Goal: Task Accomplishment & Management: Complete application form

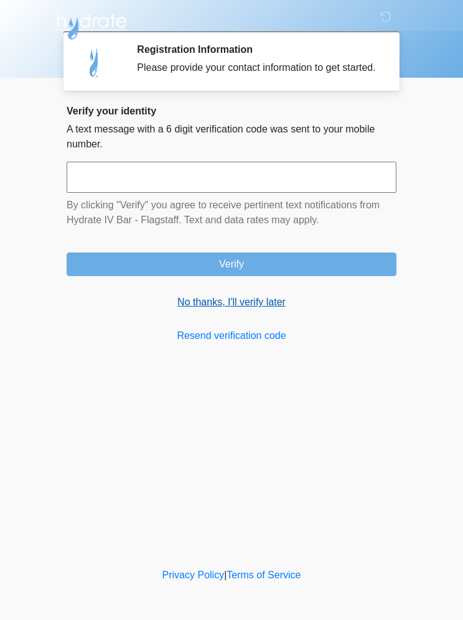
click at [243, 310] on link "No thanks, I'll verify later" at bounding box center [232, 302] width 330 height 15
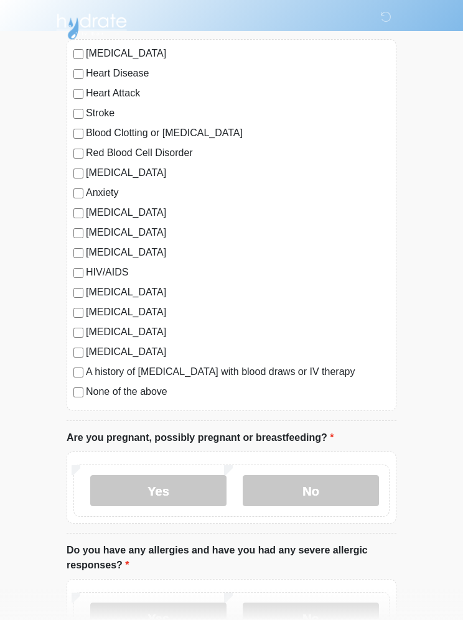
scroll to position [118, 0]
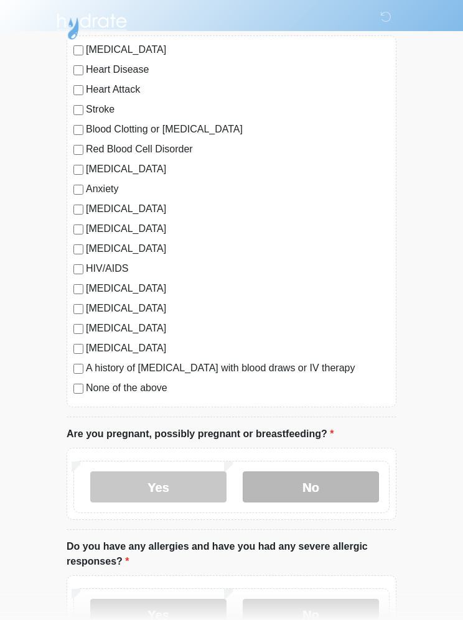
click at [315, 490] on label "No" at bounding box center [311, 486] width 136 height 31
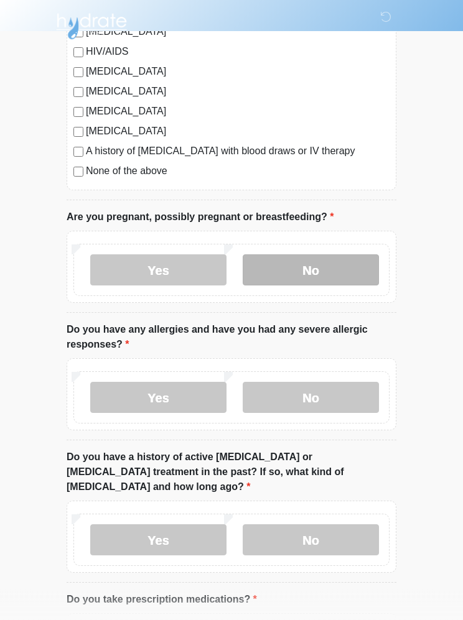
scroll to position [335, 0]
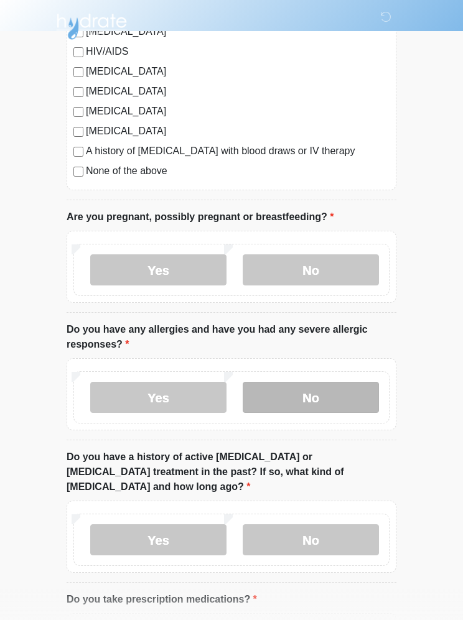
click at [321, 400] on label "No" at bounding box center [311, 397] width 136 height 31
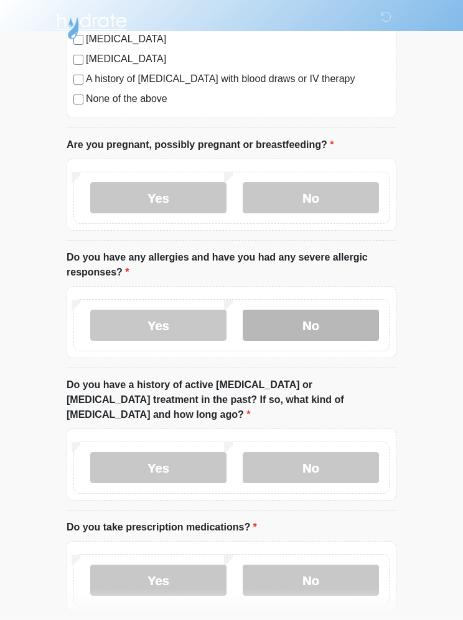
scroll to position [407, 0]
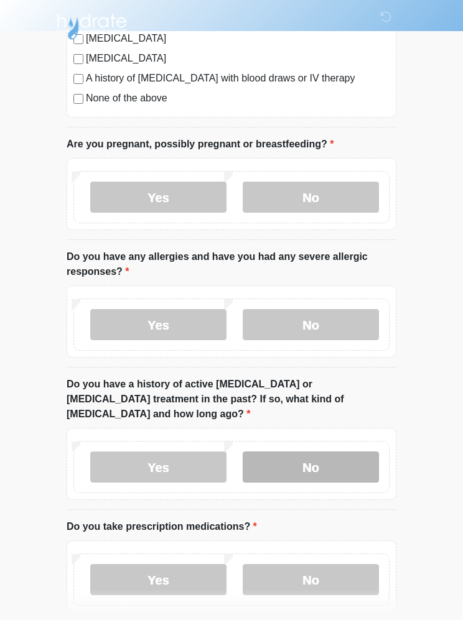
click at [312, 451] on label "No" at bounding box center [311, 466] width 136 height 31
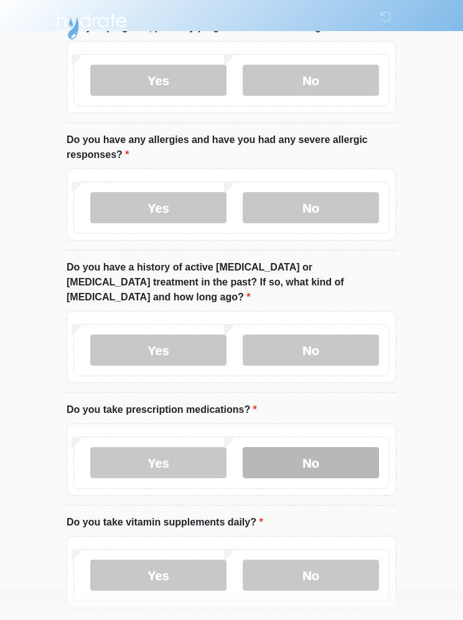
click at [320, 450] on label "No" at bounding box center [311, 463] width 136 height 31
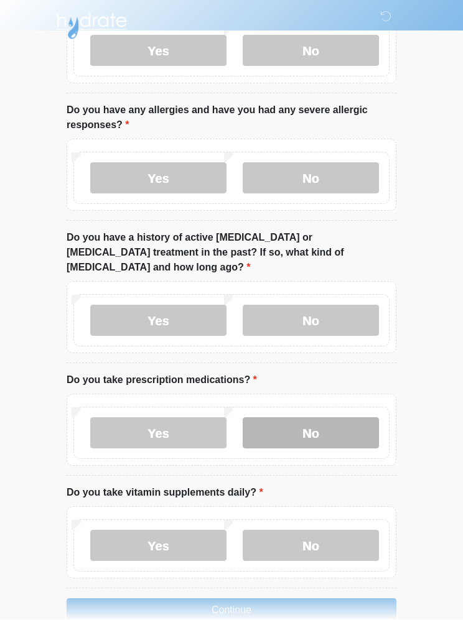
scroll to position [552, 0]
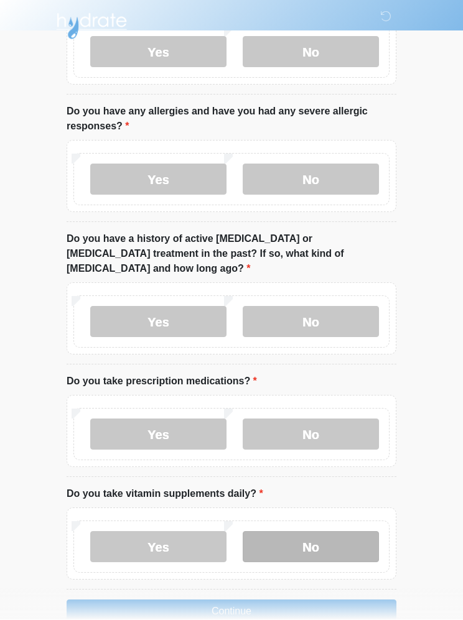
click at [314, 532] on label "No" at bounding box center [311, 547] width 136 height 31
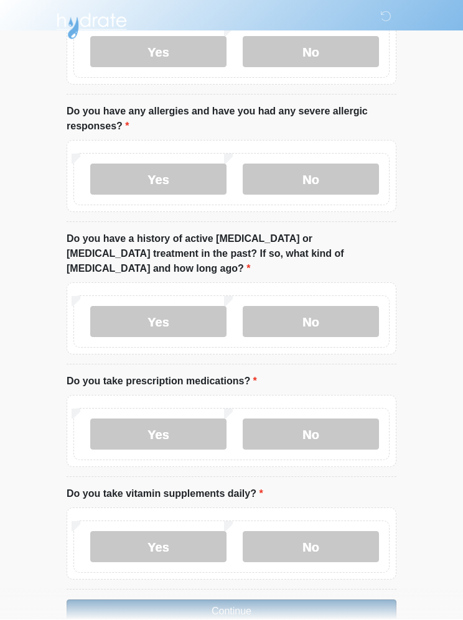
click at [259, 600] on button "Continue" at bounding box center [232, 612] width 330 height 24
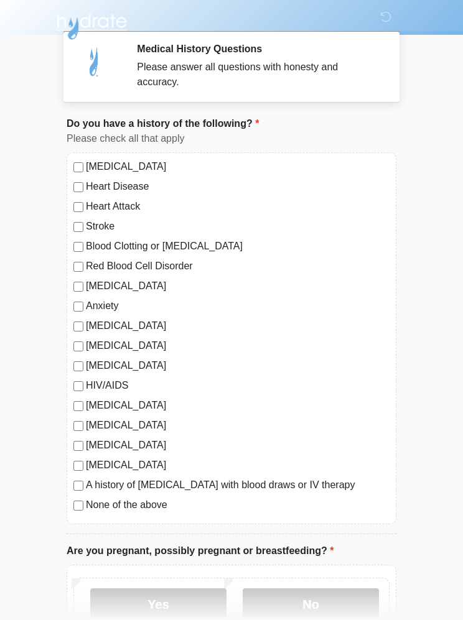
scroll to position [0, 0]
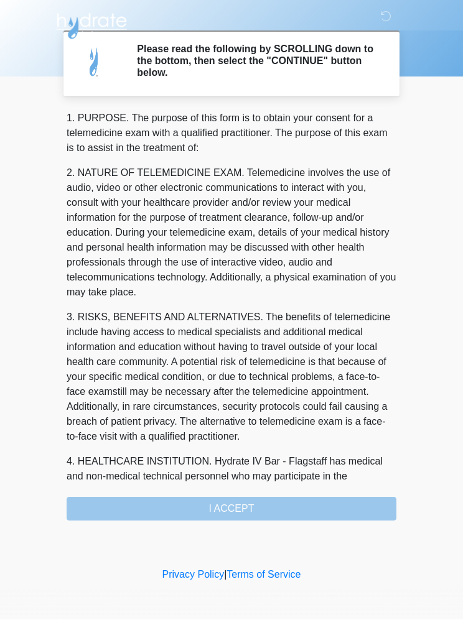
click at [277, 520] on div "‎ ‎ ‎ ‎ Please read the following by SCROLLING down to the bottom, then select …" at bounding box center [231, 282] width 373 height 540
click at [232, 517] on div "1. PURPOSE. The purpose of this form is to obtain your consent for a telemedici…" at bounding box center [232, 316] width 330 height 410
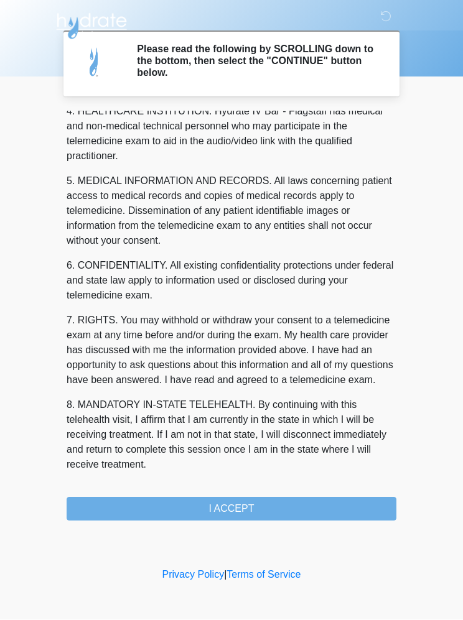
scroll to position [365, 0]
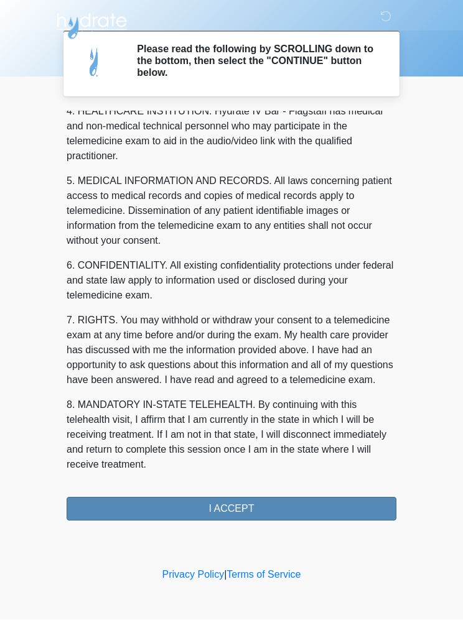
click at [239, 511] on button "I ACCEPT" at bounding box center [232, 509] width 330 height 24
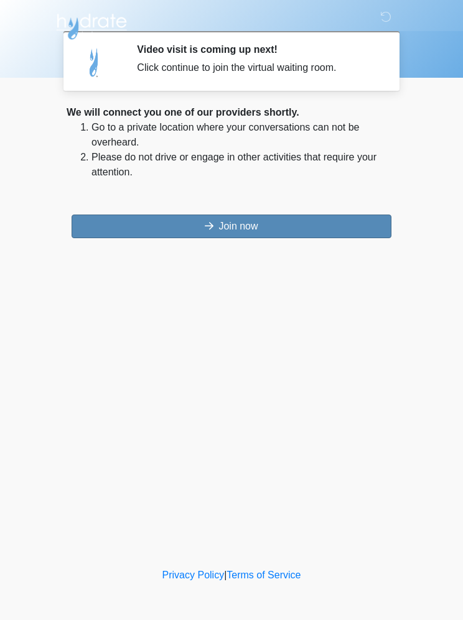
click at [246, 224] on button "Join now" at bounding box center [232, 227] width 320 height 24
